Goal: Transaction & Acquisition: Obtain resource

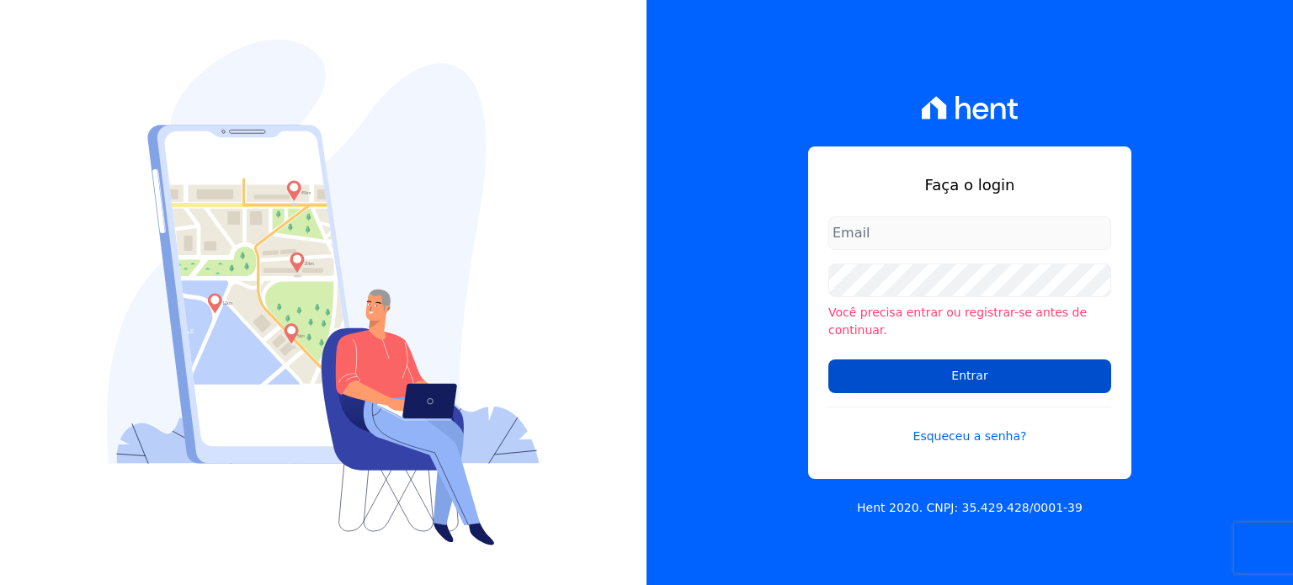
type input "[EMAIL_ADDRESS][DOMAIN_NAME]"
click at [1003, 363] on input "Entrar" at bounding box center [969, 376] width 283 height 34
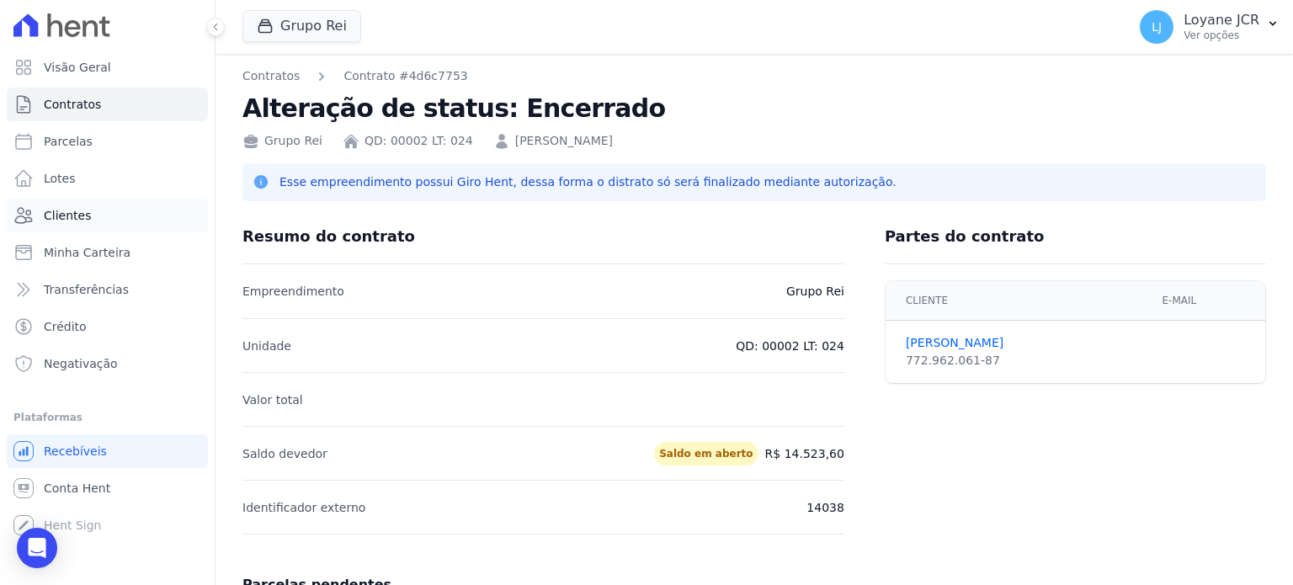
click at [61, 210] on span "Clientes" at bounding box center [67, 215] width 47 height 17
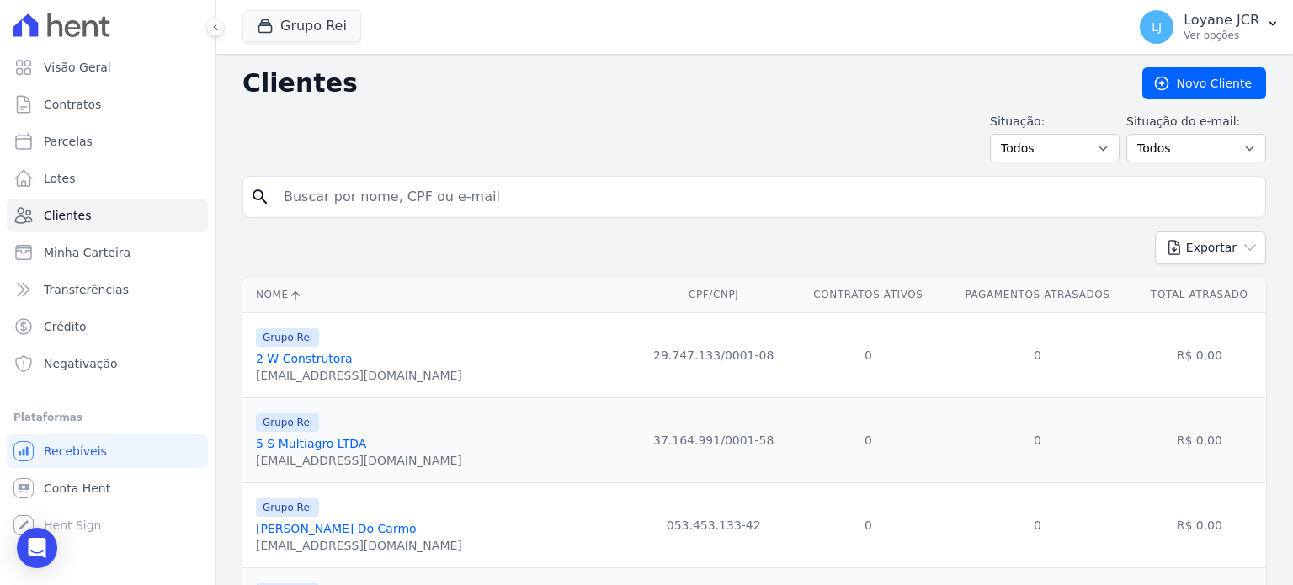
click at [444, 188] on input "search" at bounding box center [766, 197] width 985 height 34
paste input "[PERSON_NAME]"
type input "[PERSON_NAME]"
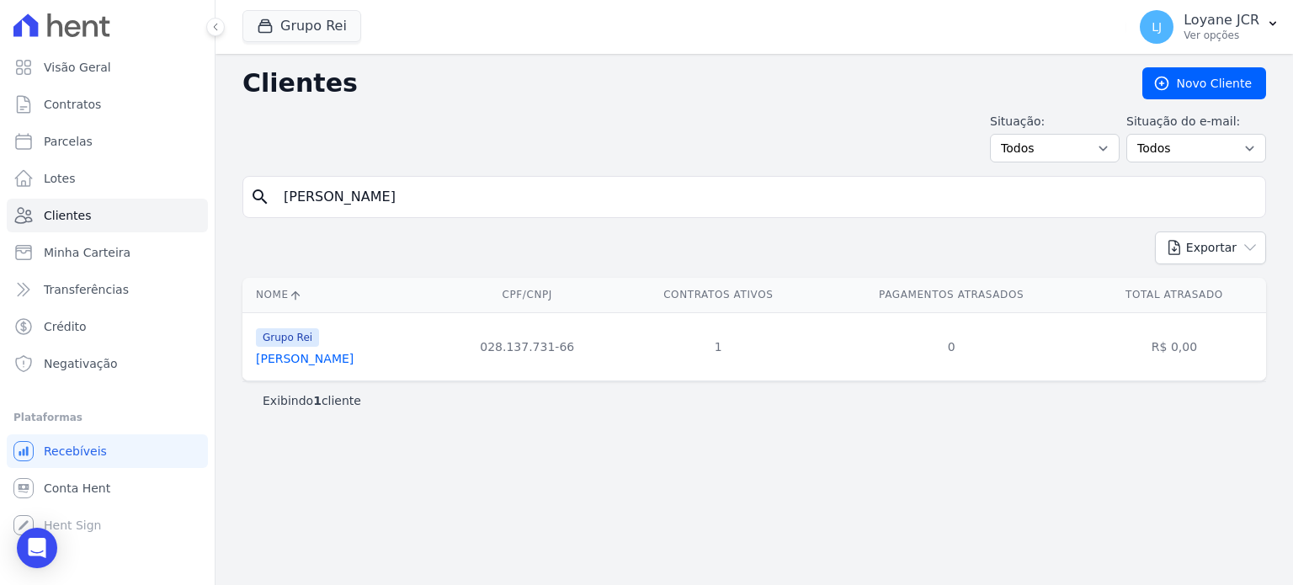
click at [332, 355] on link "[PERSON_NAME]" at bounding box center [305, 358] width 98 height 13
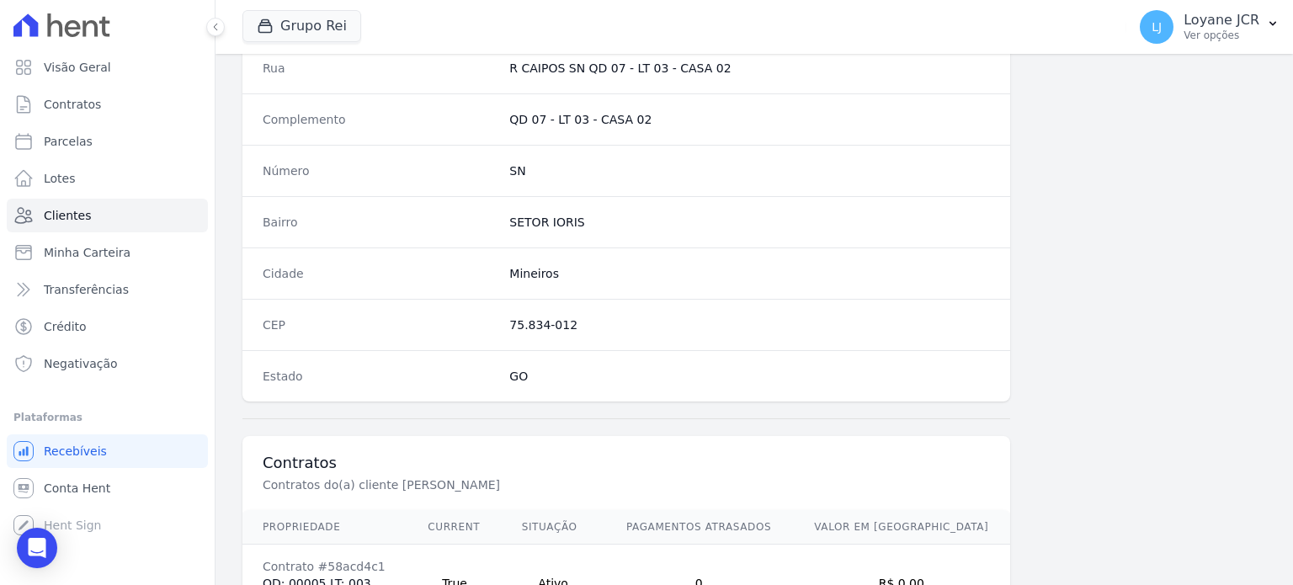
scroll to position [1061, 0]
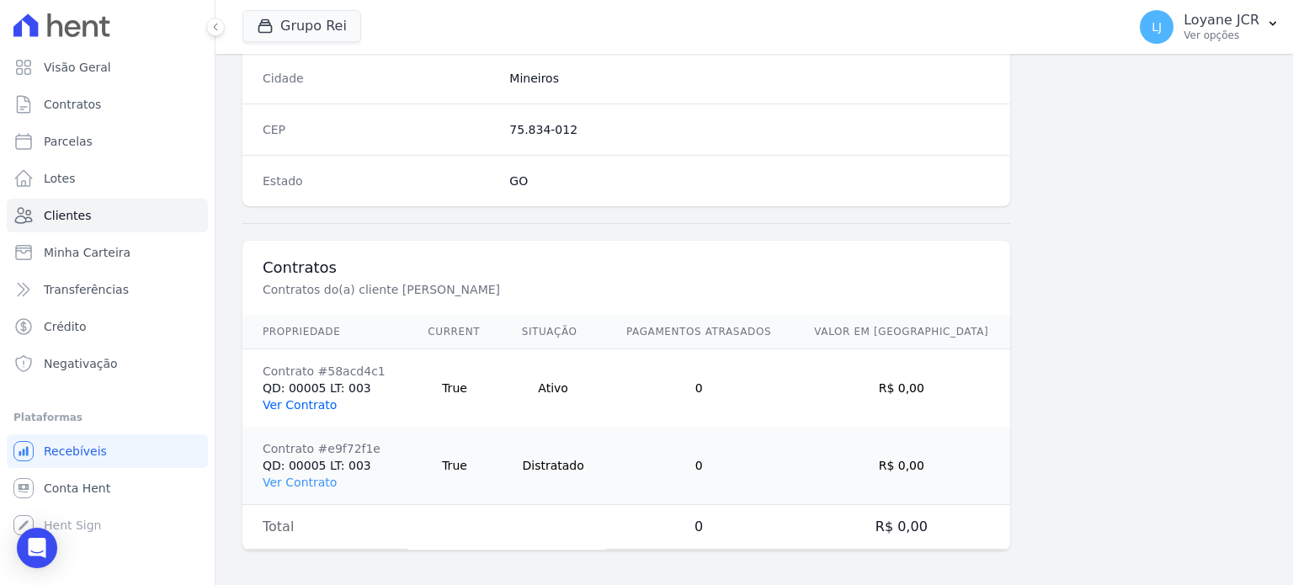
click at [290, 398] on link "Ver Contrato" at bounding box center [300, 404] width 74 height 13
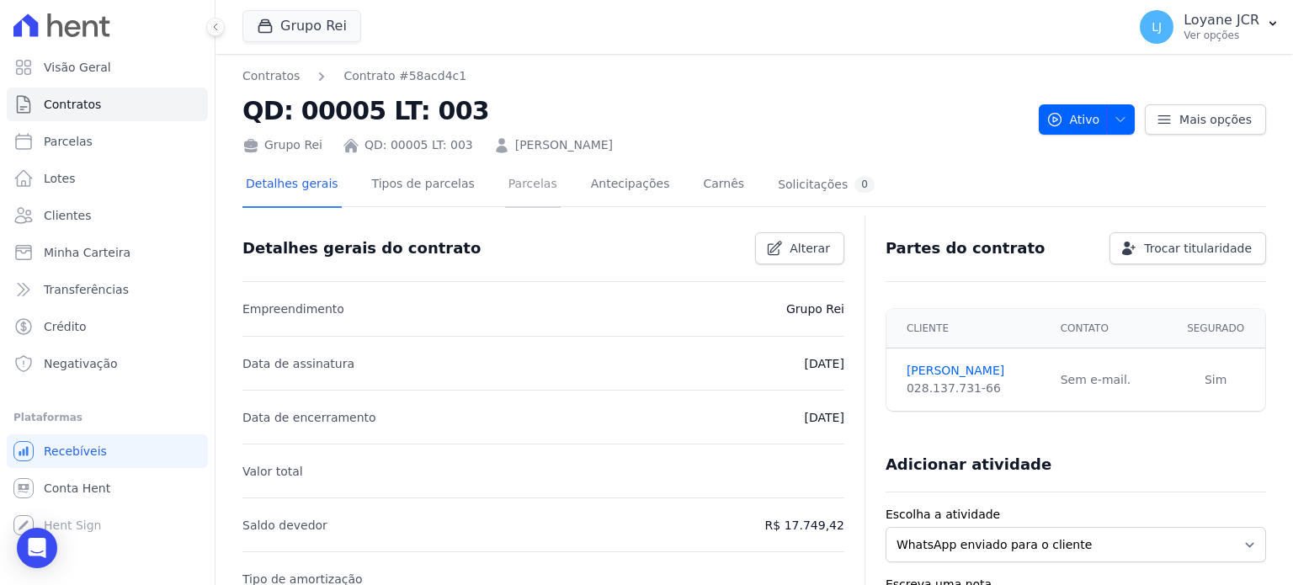
click at [505, 182] on link "Parcelas" at bounding box center [533, 185] width 56 height 45
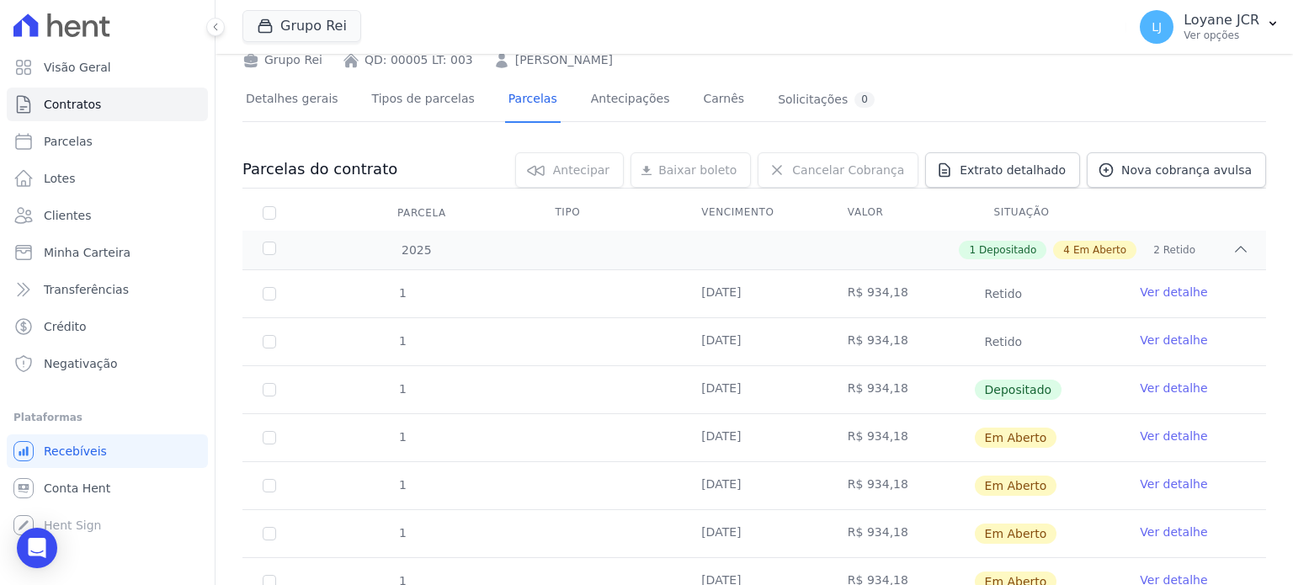
scroll to position [232, 0]
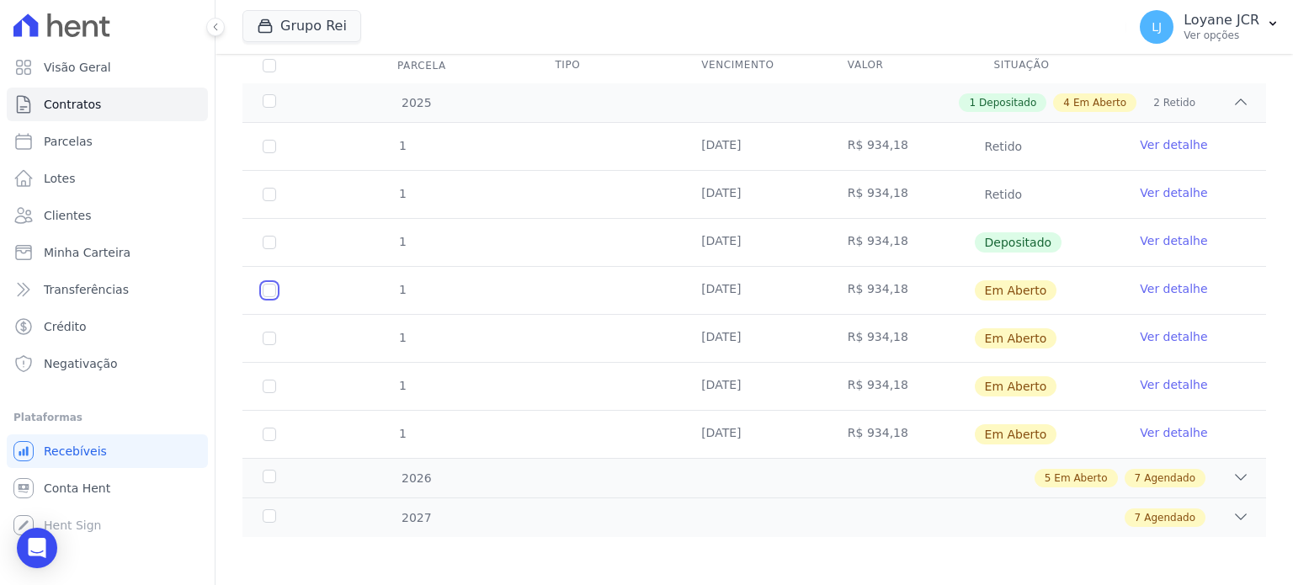
click at [269, 290] on input "checkbox" at bounding box center [269, 290] width 13 height 13
checkbox input "true"
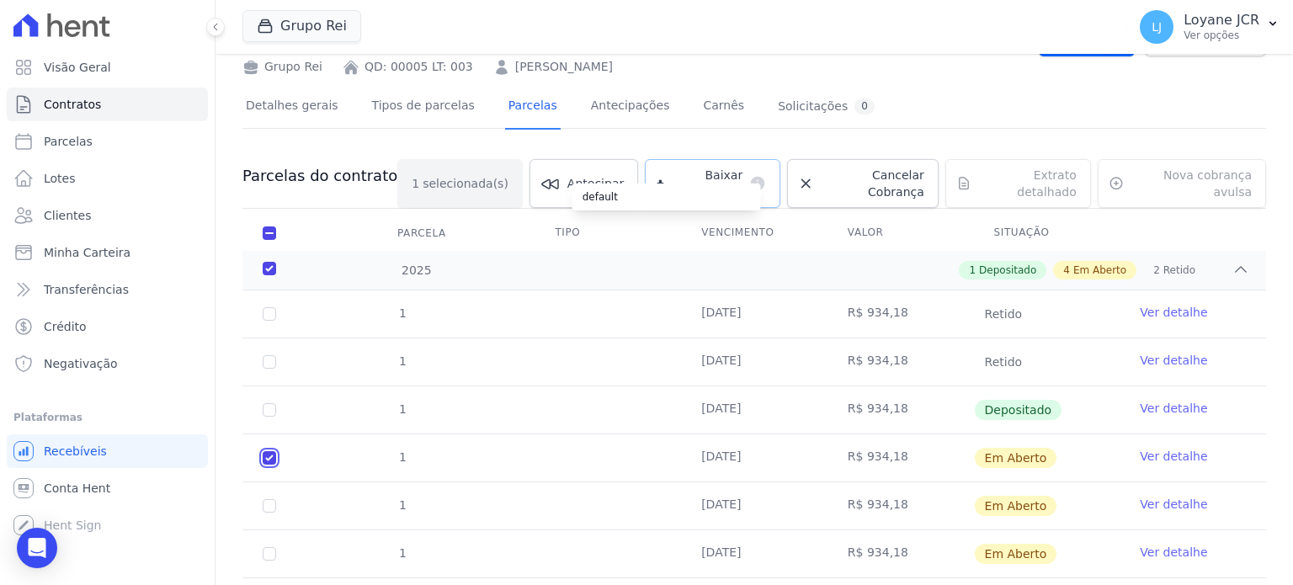
scroll to position [0, 0]
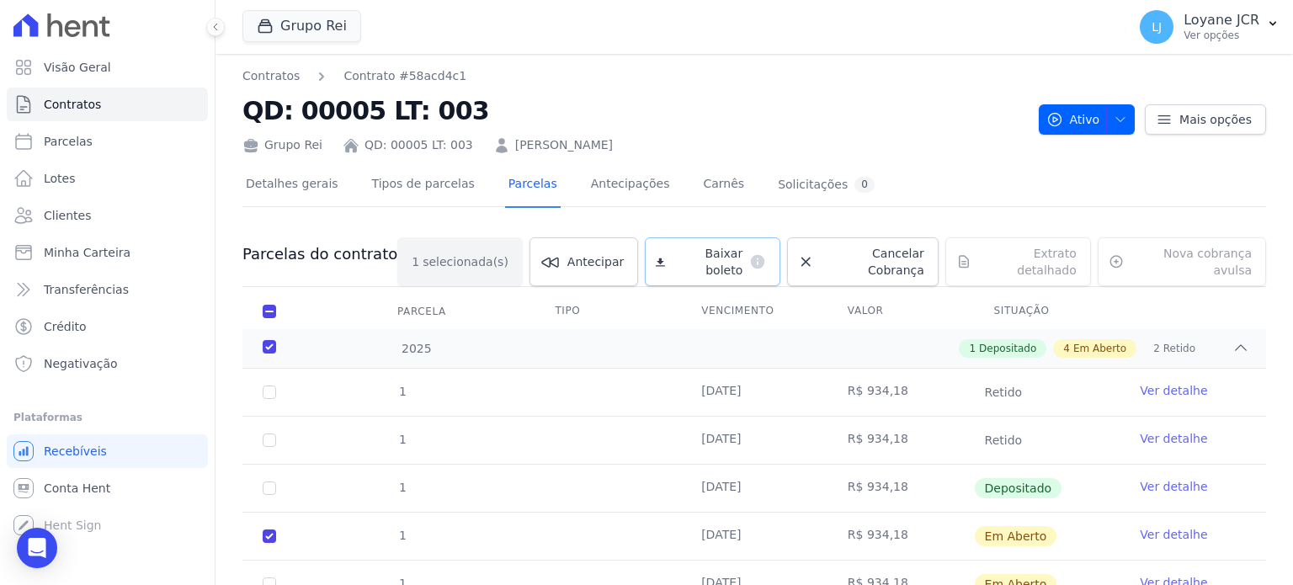
click at [699, 255] on span "Baixar boleto" at bounding box center [707, 262] width 71 height 34
